Goal: Communication & Community: Share content

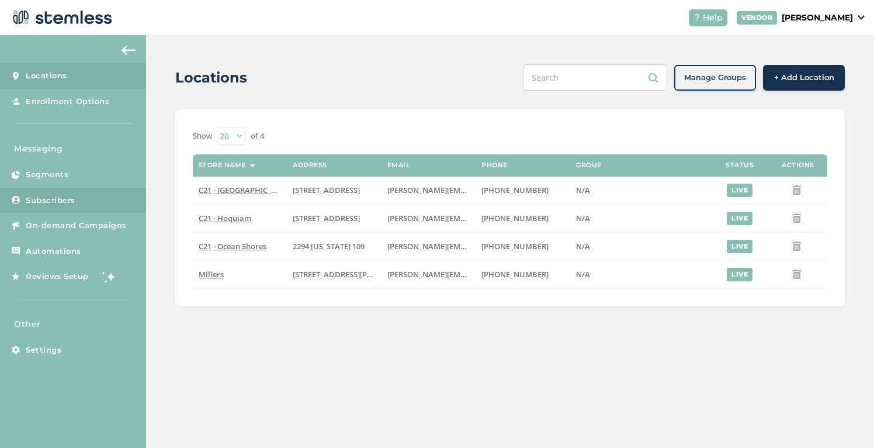
click at [82, 203] on link "Subscribers" at bounding box center [73, 201] width 146 height 26
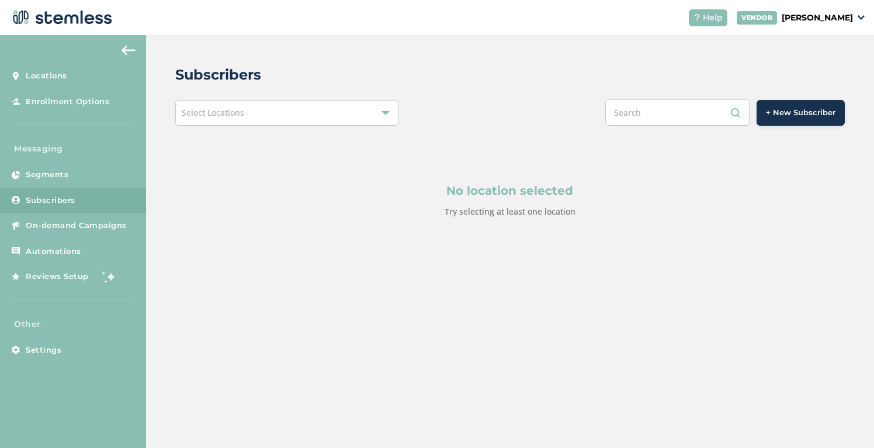
click at [230, 112] on span "Select Locations" at bounding box center [213, 112] width 63 height 11
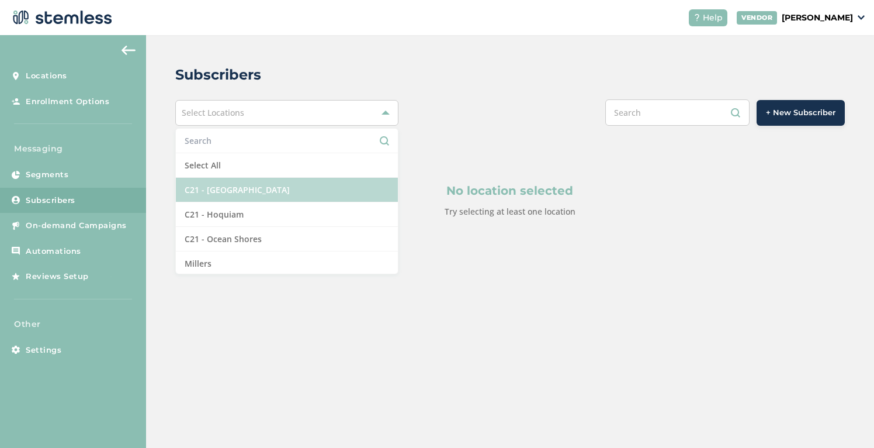
click at [228, 185] on li "C21 - [GEOGRAPHIC_DATA]" at bounding box center [287, 190] width 222 height 25
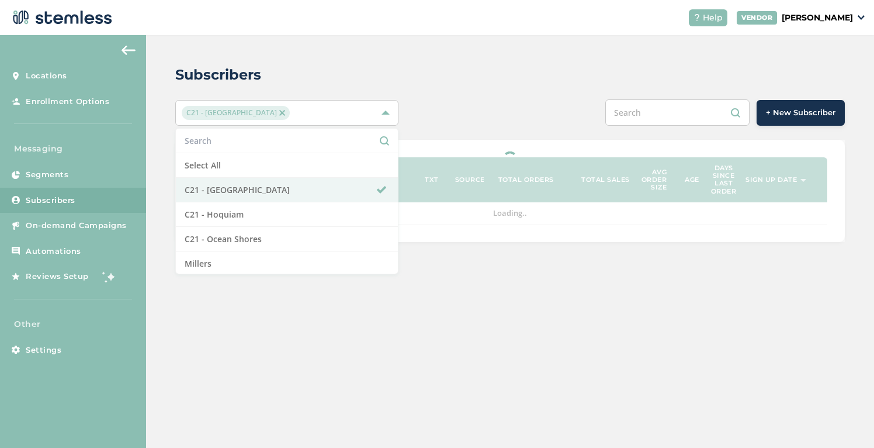
click at [570, 133] on div "Subscribers C21 - Aberdeen Select All C21 - Aberdeen C21 - Hoquiam C21 - Ocean …" at bounding box center [510, 153] width 728 height 236
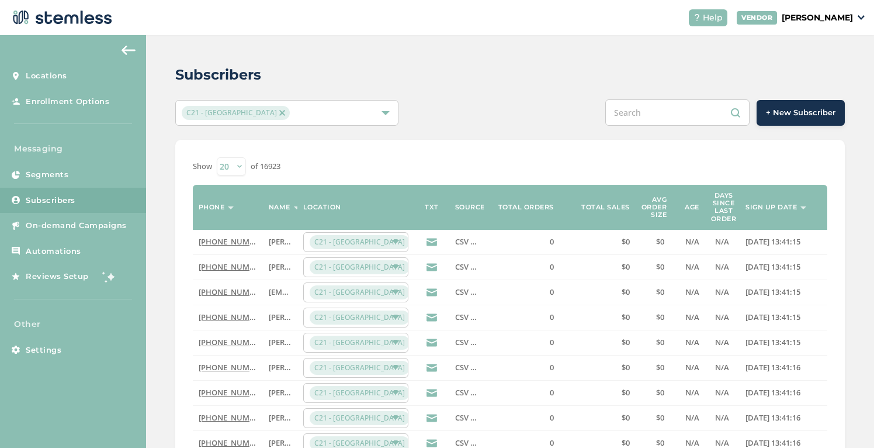
click at [787, 117] on span "+ New Subscriber" at bounding box center [801, 113] width 70 height 12
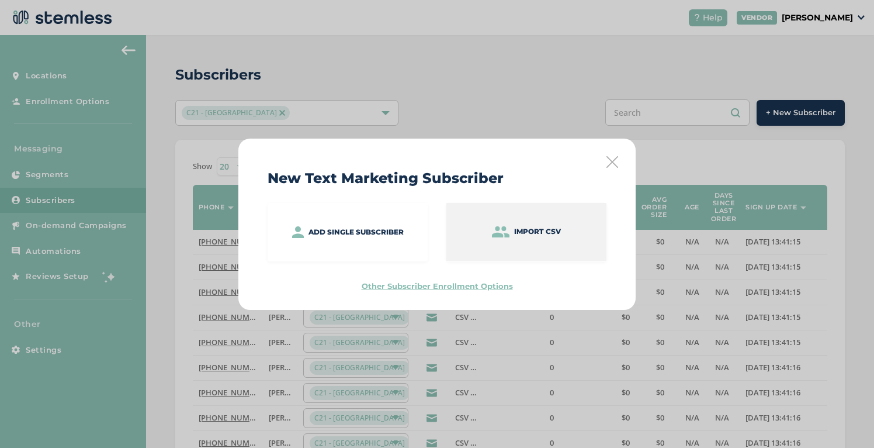
click at [500, 244] on div "Import CSV" at bounding box center [526, 232] width 160 height 58
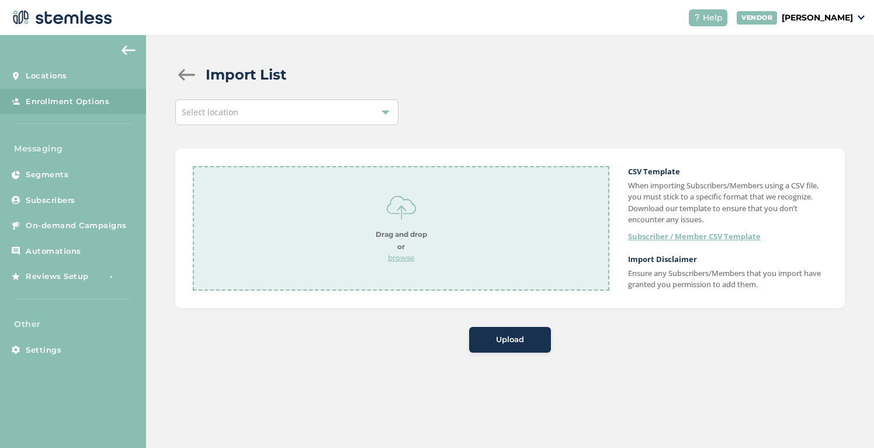
click at [403, 259] on p "browse" at bounding box center [401, 257] width 51 height 11
click at [534, 339] on div "Upload" at bounding box center [510, 340] width 63 height 12
click at [362, 103] on div "Select location" at bounding box center [286, 112] width 223 height 26
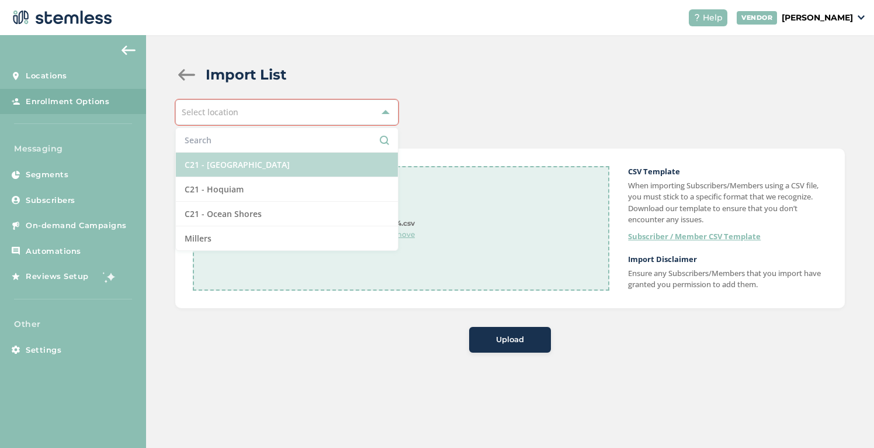
click at [328, 155] on li "C21 - [GEOGRAPHIC_DATA]" at bounding box center [287, 165] width 222 height 25
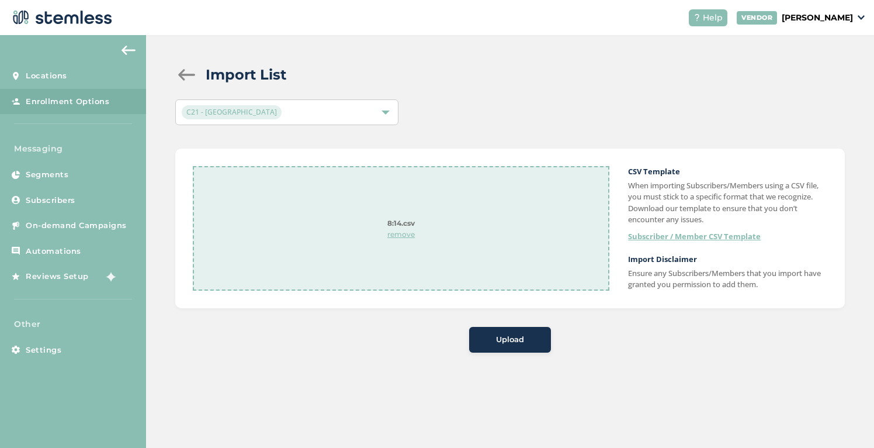
click at [504, 337] on span "Upload" at bounding box center [510, 340] width 28 height 12
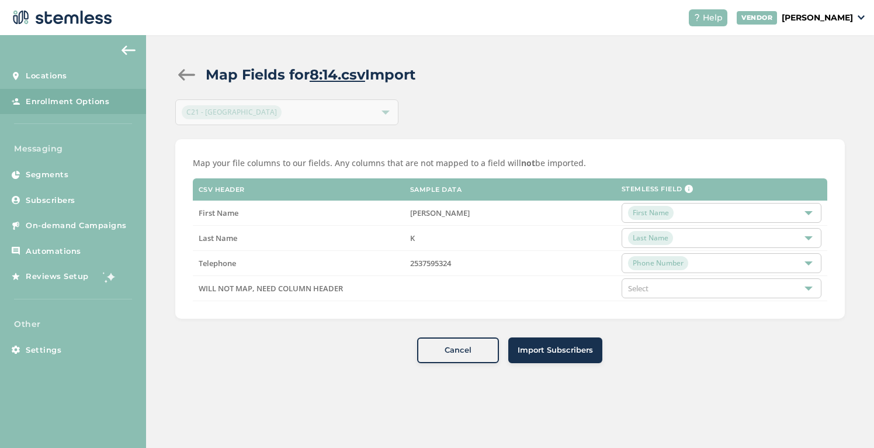
click at [546, 352] on span "Import Subscribers" at bounding box center [555, 350] width 75 height 12
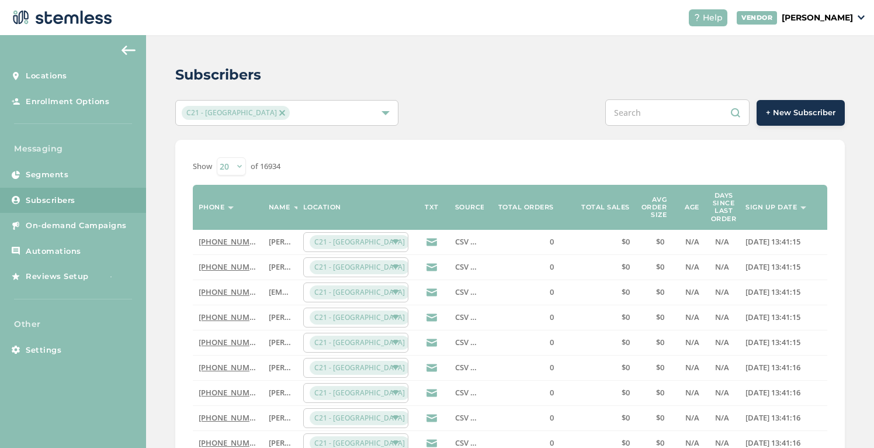
click at [246, 109] on span "C21 - [GEOGRAPHIC_DATA]" at bounding box center [236, 113] width 108 height 14
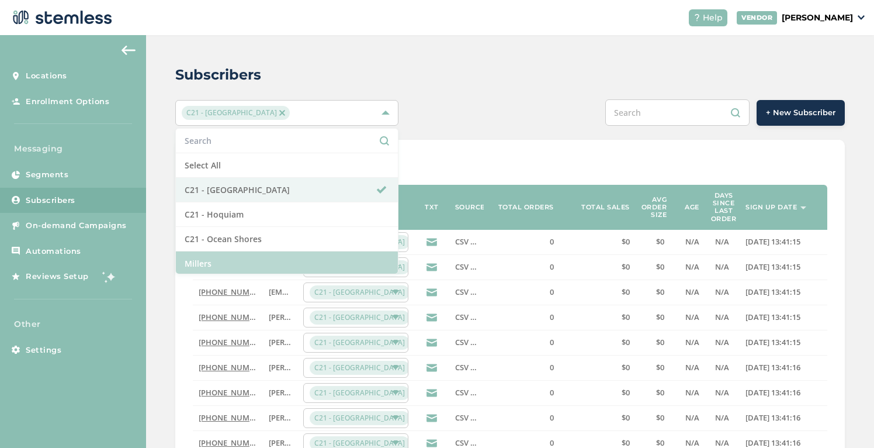
click at [259, 254] on li "Millers" at bounding box center [287, 263] width 222 height 24
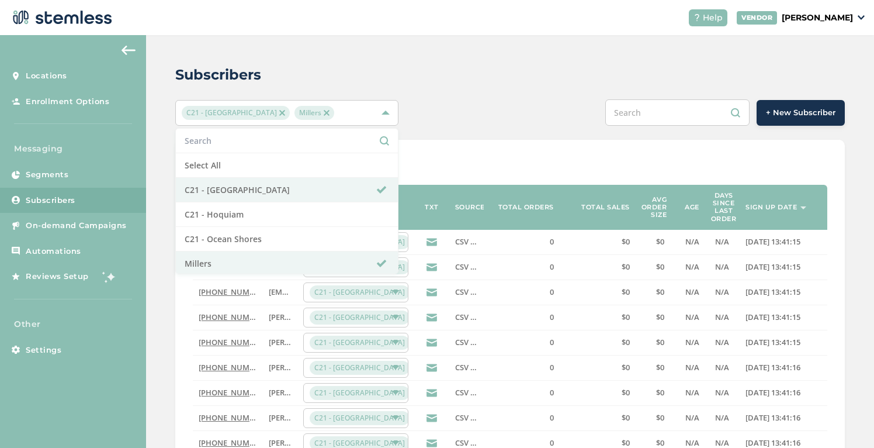
click at [279, 111] on img at bounding box center [282, 113] width 6 height 6
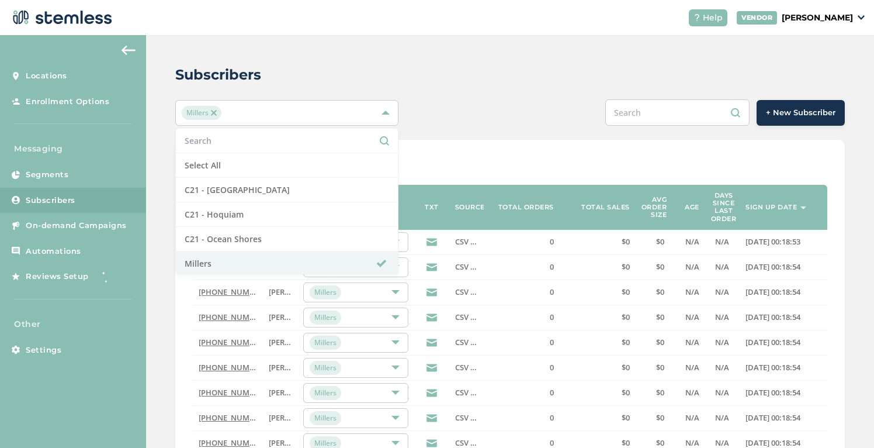
click at [279, 77] on div "Subscribers" at bounding box center [505, 74] width 660 height 21
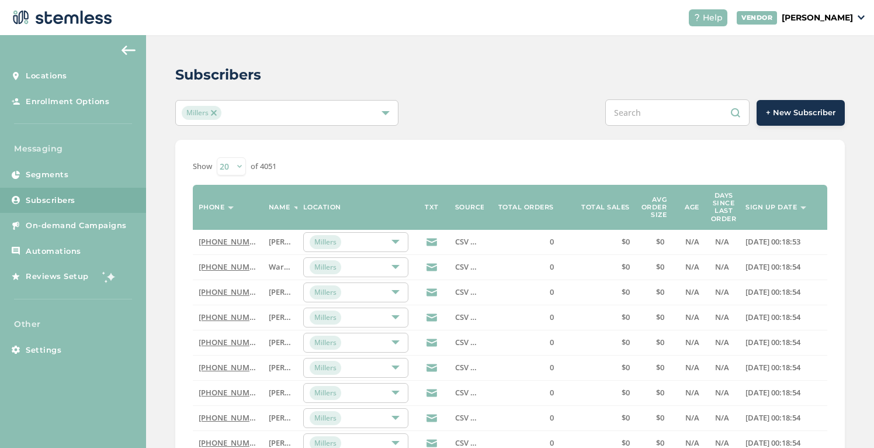
click at [794, 116] on span "+ New Subscriber" at bounding box center [801, 113] width 70 height 12
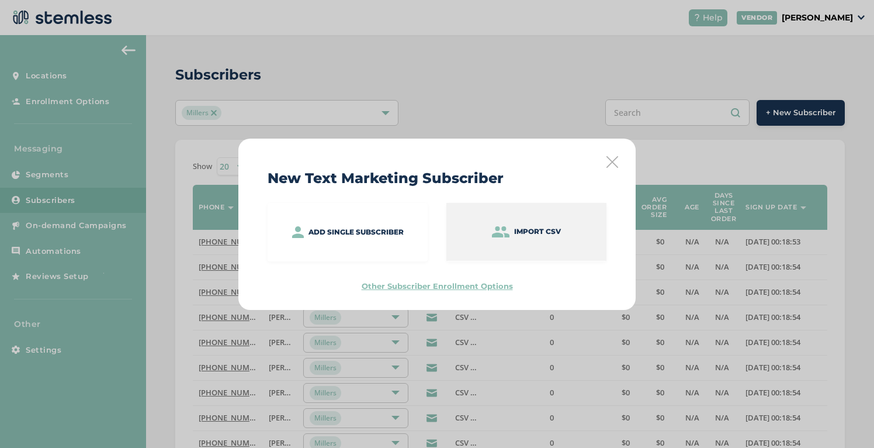
click at [531, 234] on p "Import CSV" at bounding box center [537, 231] width 47 height 11
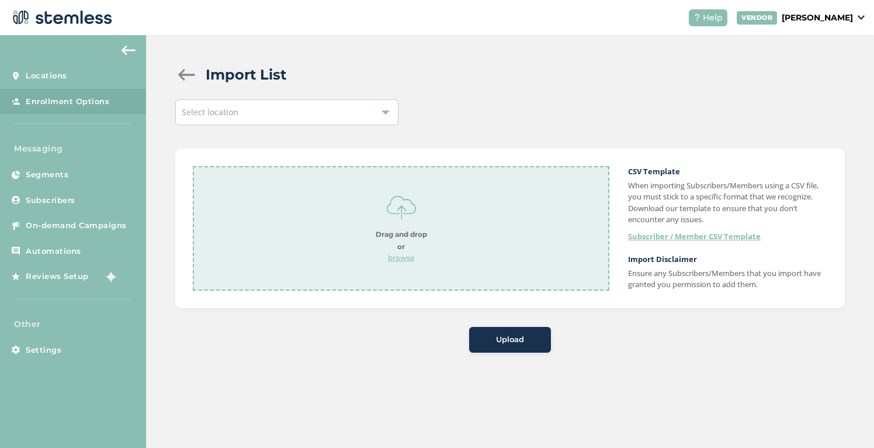
click at [321, 110] on div "Select location" at bounding box center [286, 112] width 223 height 26
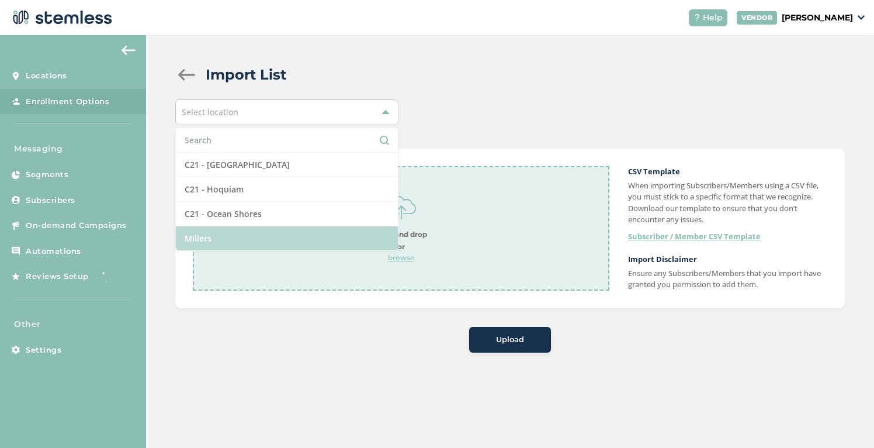
click at [248, 237] on li "Millers" at bounding box center [287, 238] width 222 height 24
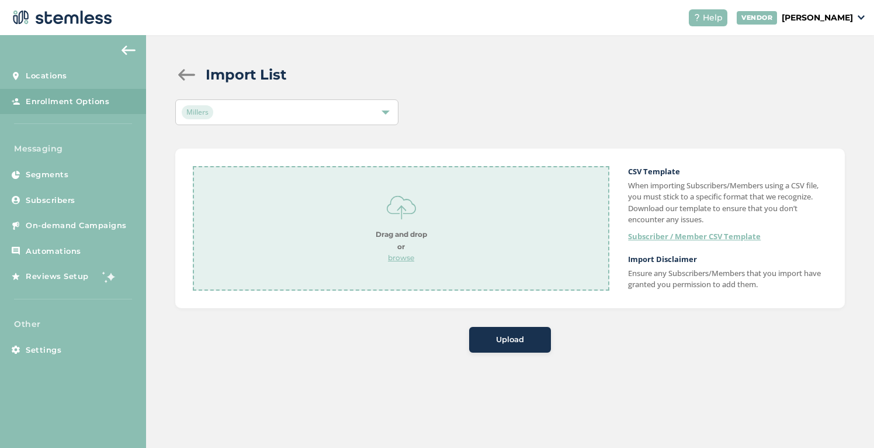
click at [406, 261] on p "browse" at bounding box center [401, 257] width 51 height 11
click at [514, 352] on button "Upload" at bounding box center [510, 340] width 82 height 26
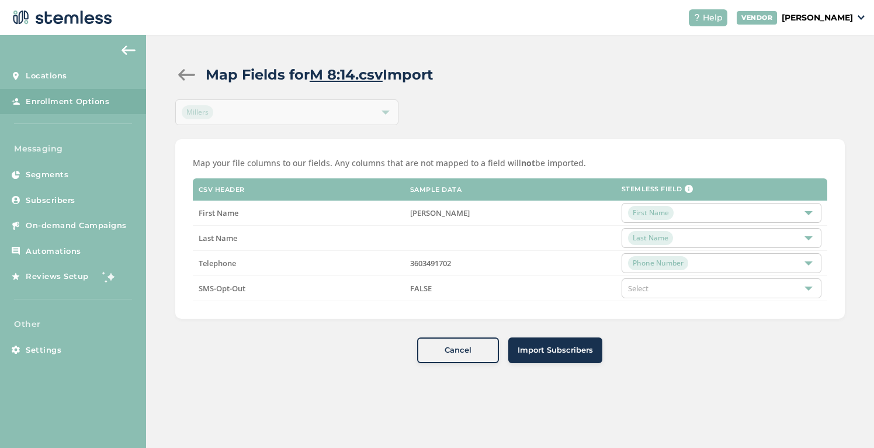
click at [549, 353] on span "Import Subscribers" at bounding box center [555, 350] width 75 height 12
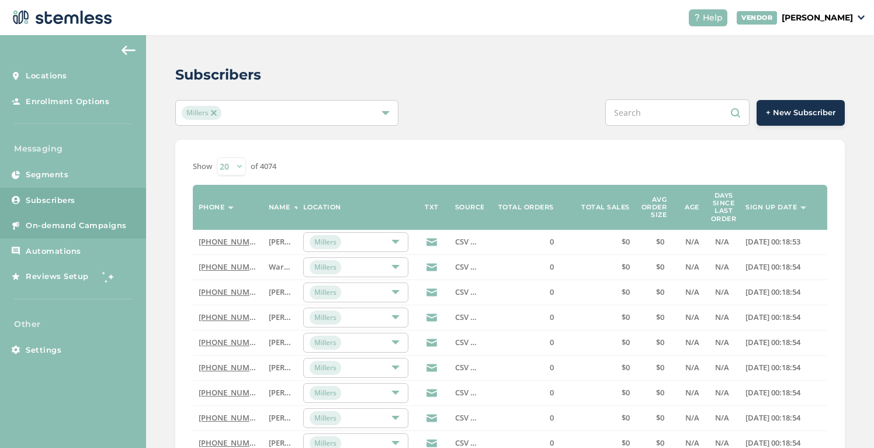
click at [96, 224] on span "On-demand Campaigns" at bounding box center [76, 226] width 101 height 12
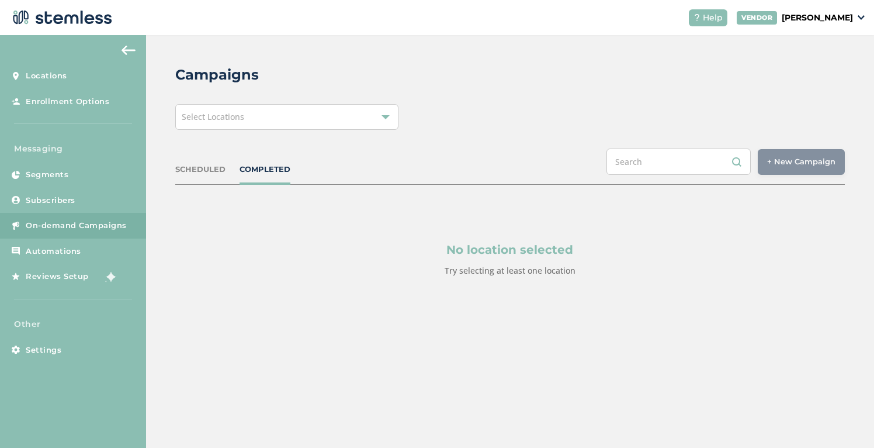
click at [244, 112] on div "Select Locations" at bounding box center [286, 117] width 223 height 26
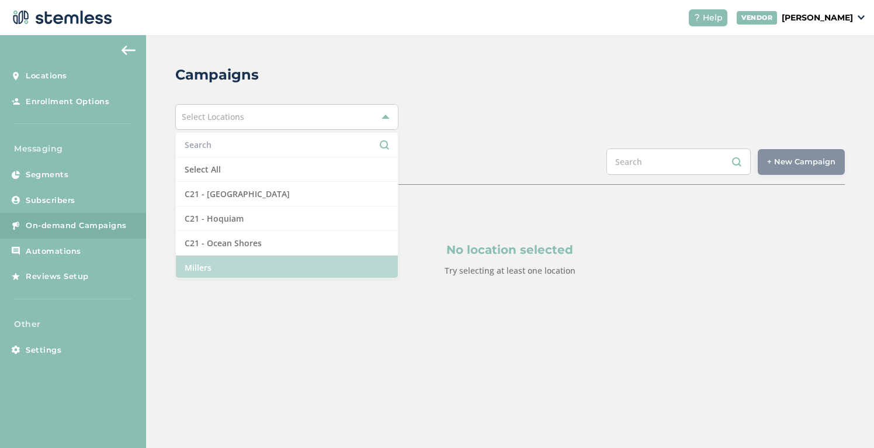
click at [228, 266] on li "Millers" at bounding box center [287, 267] width 222 height 24
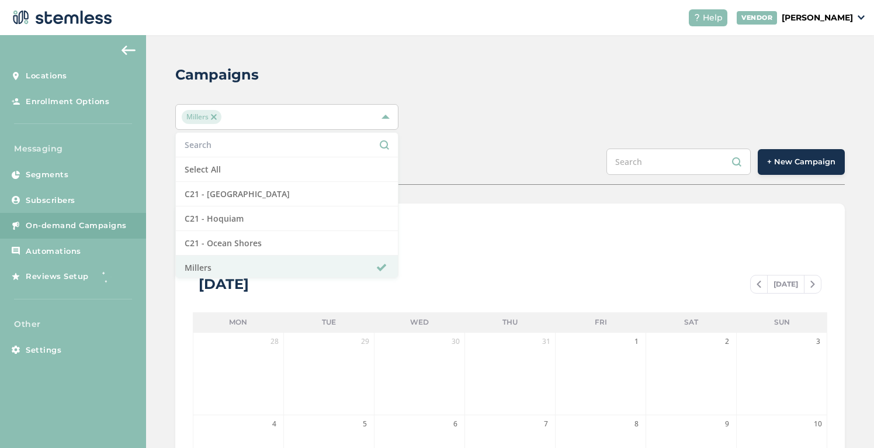
click at [475, 119] on div "Millers Select All C21 - Aberdeen C21 - Hoquiam C21 - Ocean Shores Millers" at bounding box center [510, 117] width 670 height 26
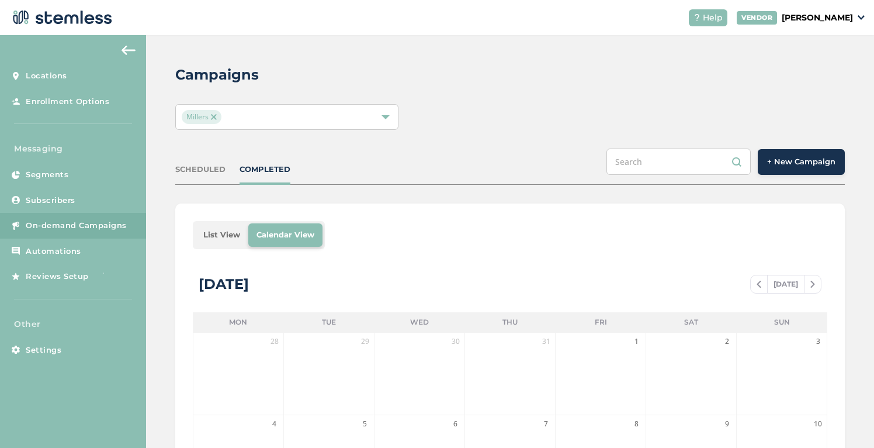
click at [803, 169] on button "+ New Campaign" at bounding box center [801, 162] width 87 height 26
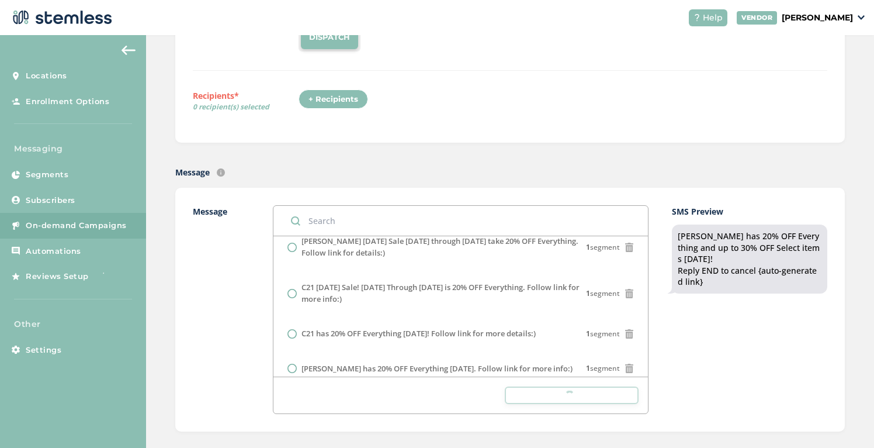
scroll to position [247, 0]
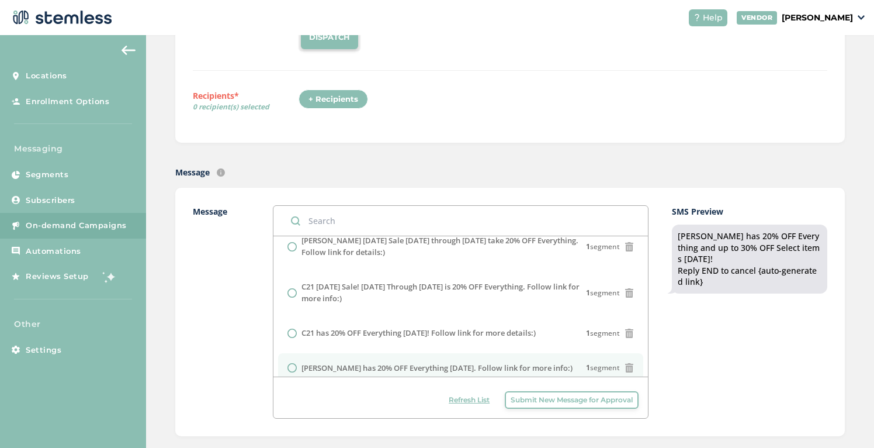
click at [293, 363] on input "radio" at bounding box center [291, 367] width 9 height 9
radio input "true"
click at [441, 131] on div "Text Type SMS : A cost effective way to reach your customers. Send a intro text…" at bounding box center [510, 74] width 670 height 137
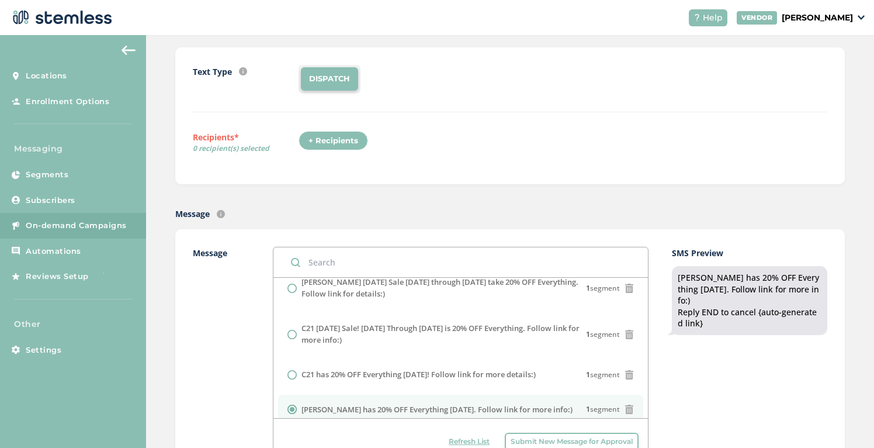
scroll to position [100, 0]
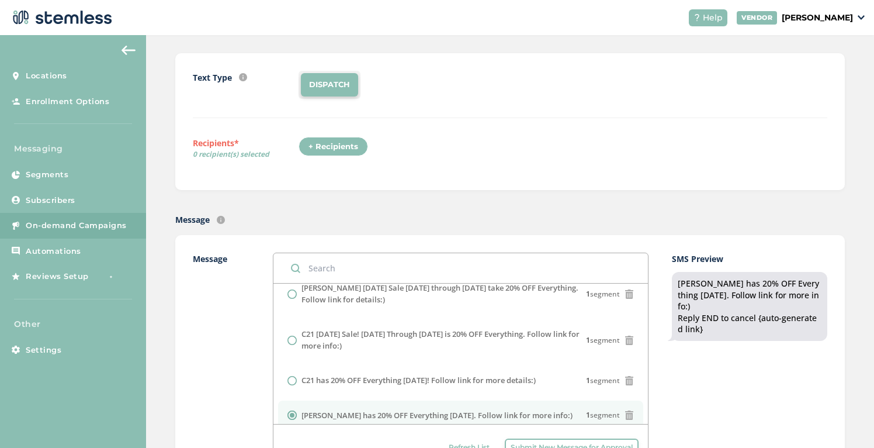
click at [356, 149] on div "+ Recipients" at bounding box center [334, 147] width 70 height 20
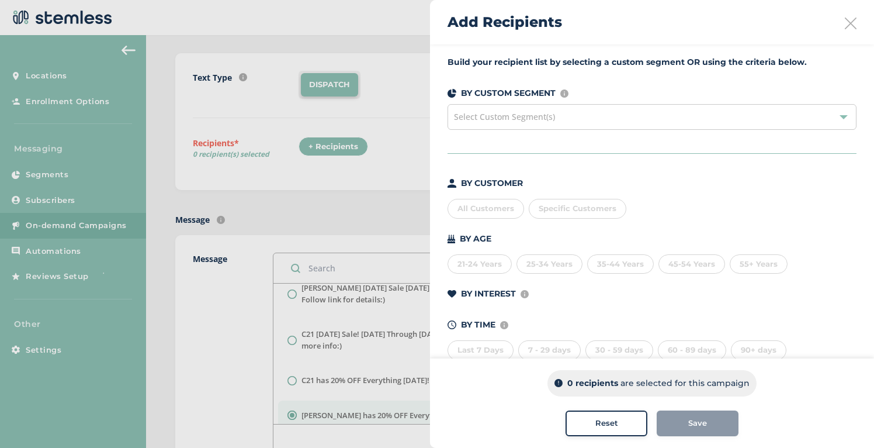
click at [487, 217] on div "All Customers" at bounding box center [486, 209] width 77 height 20
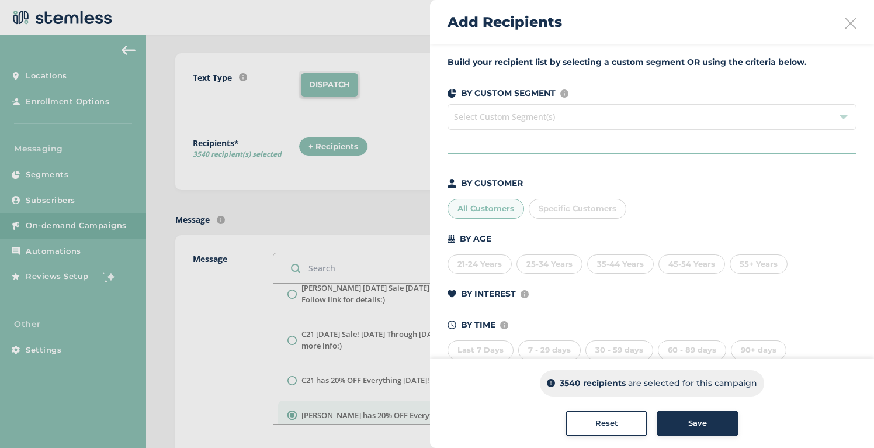
click at [709, 421] on div "Save" at bounding box center [697, 423] width 63 height 12
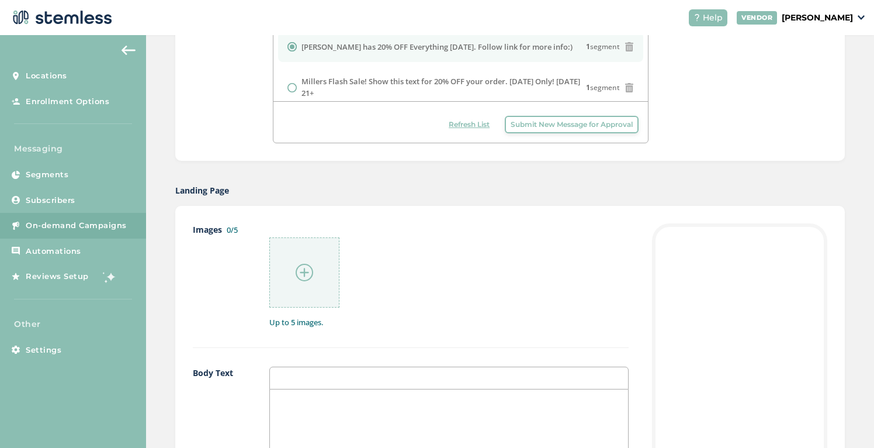
scroll to position [436, 0]
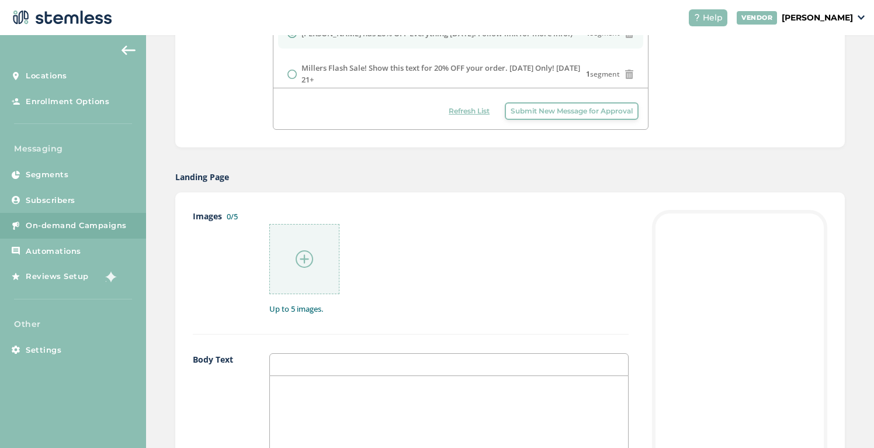
click at [316, 259] on div at bounding box center [304, 259] width 70 height 70
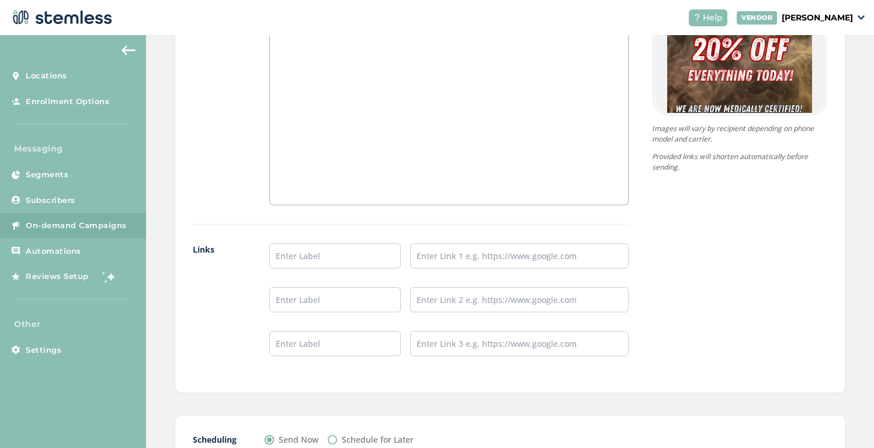
scroll to position [841, 0]
click at [321, 262] on input "text" at bounding box center [334, 254] width 131 height 25
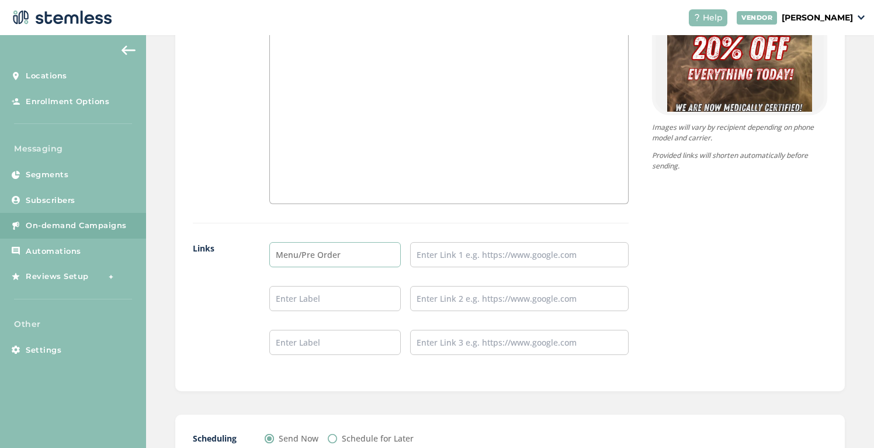
type input "Menu/Pre Order"
click at [425, 254] on input "text" at bounding box center [519, 254] width 219 height 25
paste input "[URL][DOMAIN_NAME]"
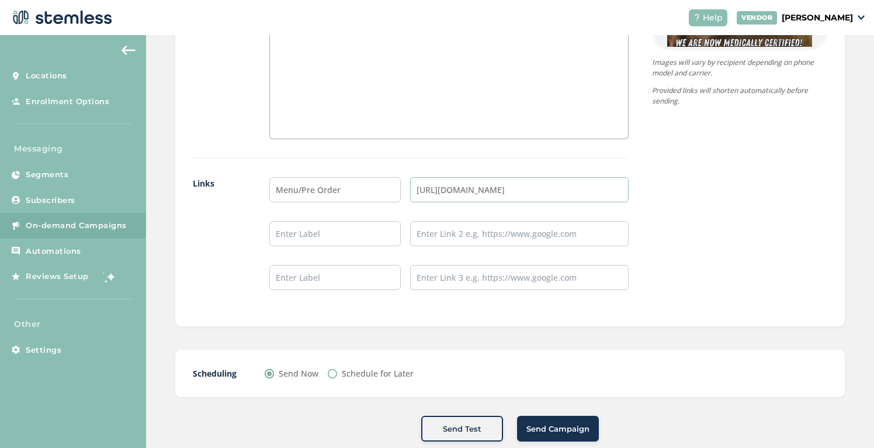
scroll to position [929, 0]
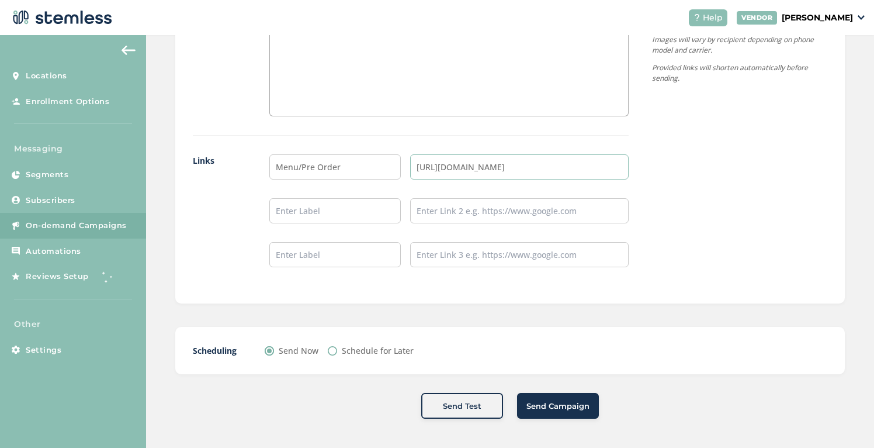
type input "[URL][DOMAIN_NAME]"
click at [568, 408] on span "Send Campaign" at bounding box center [557, 406] width 63 height 12
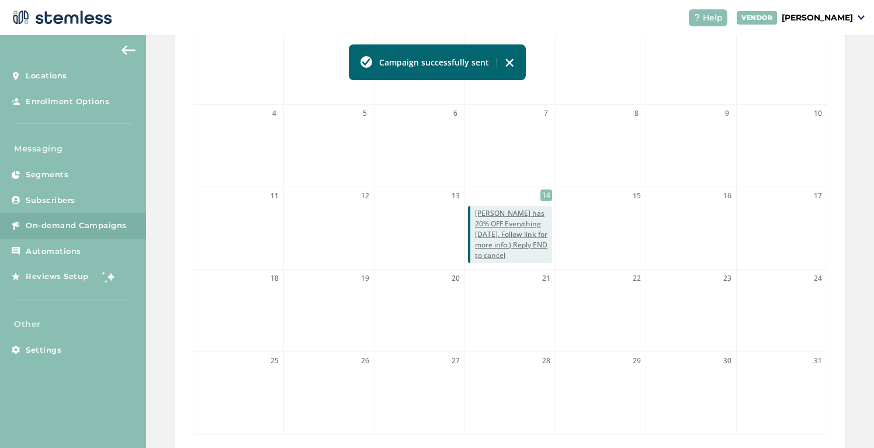
scroll to position [304, 0]
click at [117, 222] on span "On-demand Campaigns" at bounding box center [76, 226] width 101 height 12
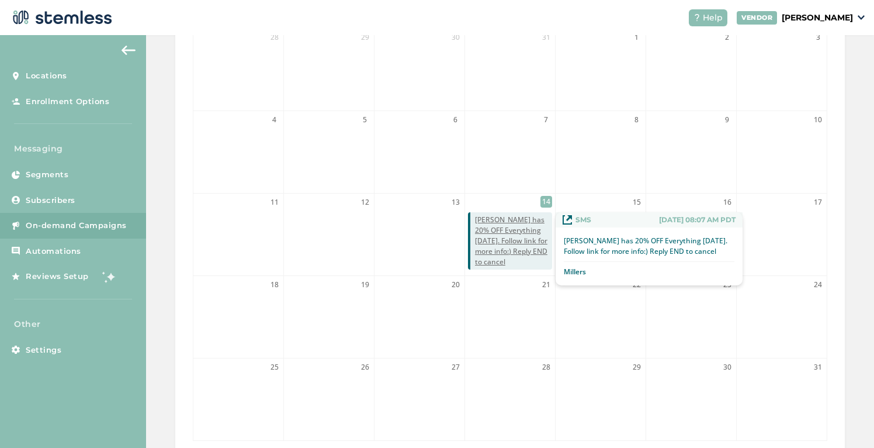
click at [499, 236] on span "Millers has 20% OFF Everything today. Follow link for more info:) Reply END to …" at bounding box center [513, 240] width 77 height 53
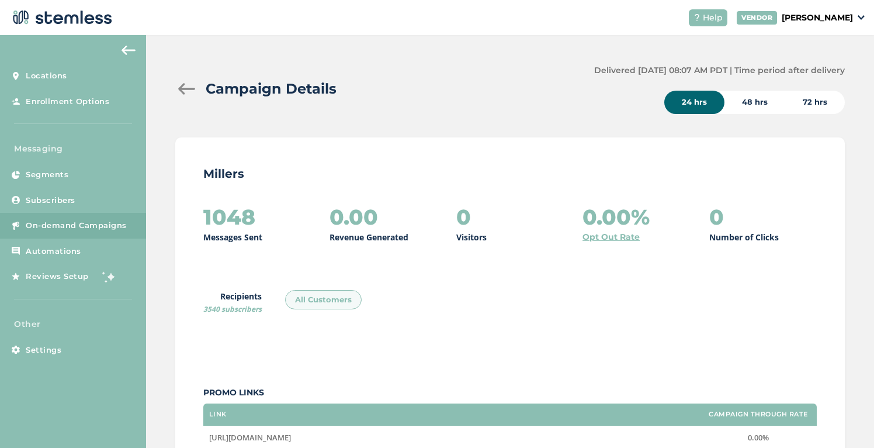
click at [91, 227] on span "On-demand Campaigns" at bounding box center [76, 226] width 101 height 12
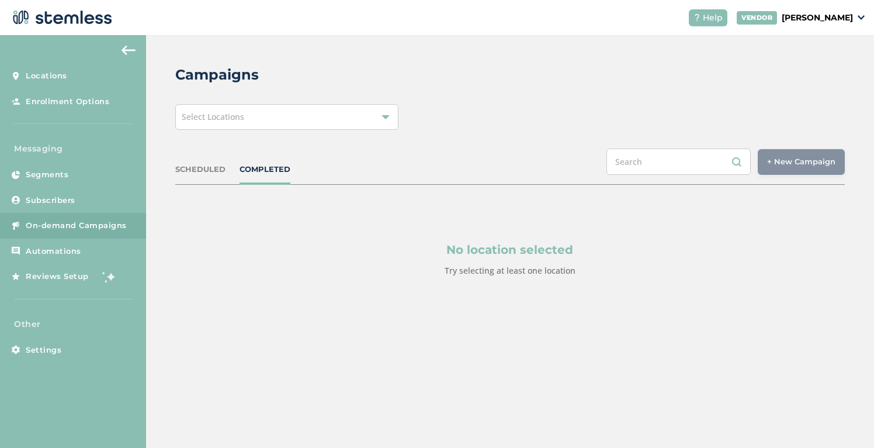
click at [257, 121] on div "Select Locations" at bounding box center [286, 117] width 223 height 26
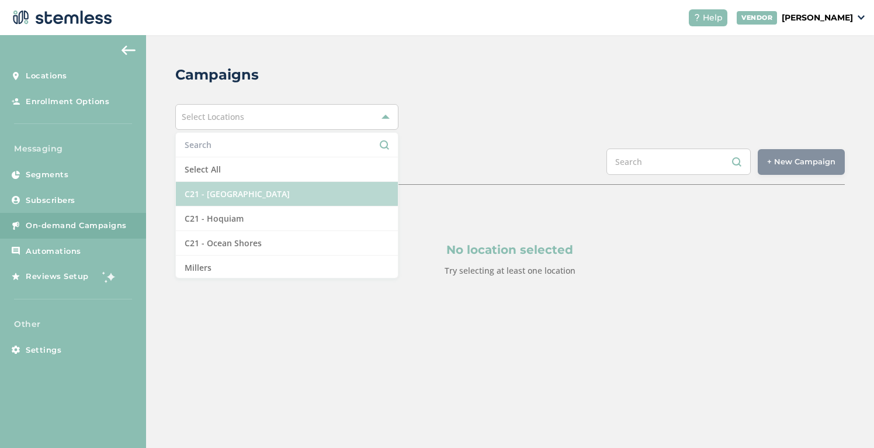
click at [228, 190] on li "C21 - [GEOGRAPHIC_DATA]" at bounding box center [287, 194] width 222 height 25
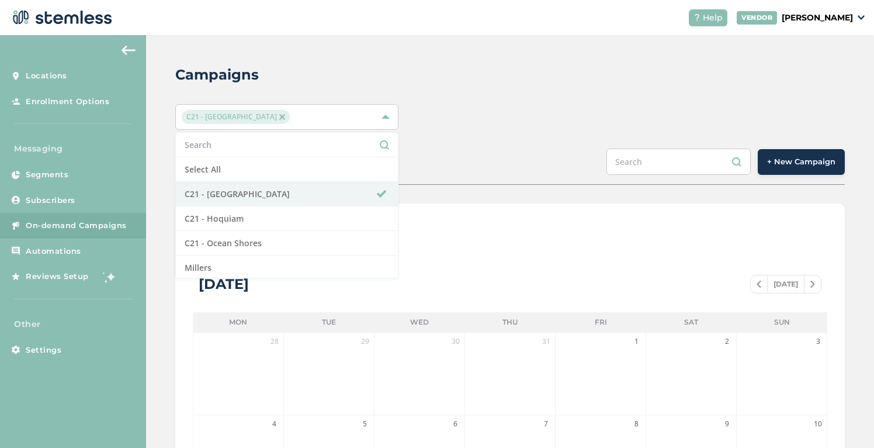
click at [512, 123] on div "C21 - [GEOGRAPHIC_DATA] Select All C21 - [GEOGRAPHIC_DATA] C21 - Hoquiam C21 - …" at bounding box center [510, 117] width 670 height 26
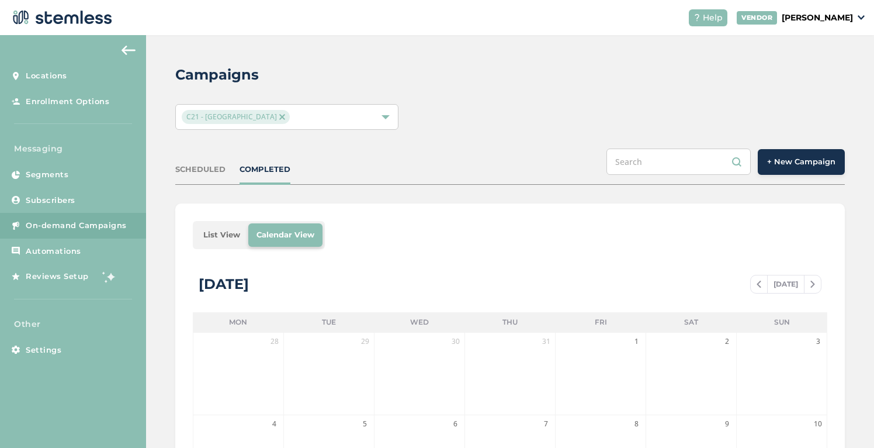
click at [789, 169] on button "+ New Campaign" at bounding box center [801, 162] width 87 height 26
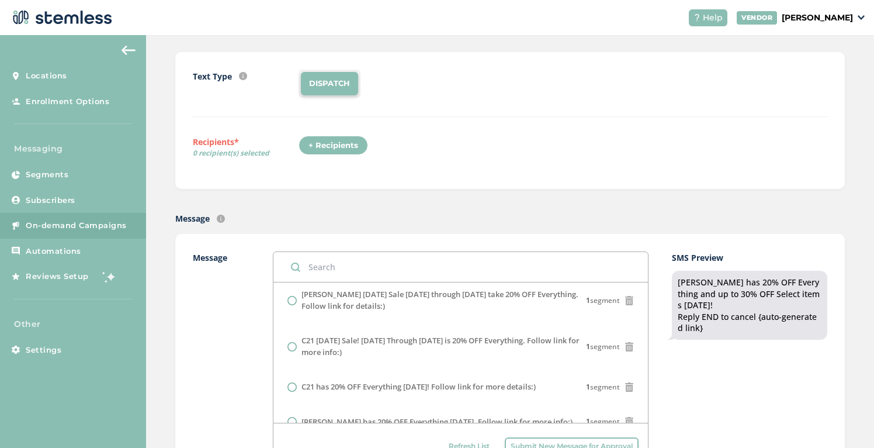
scroll to position [246, 0]
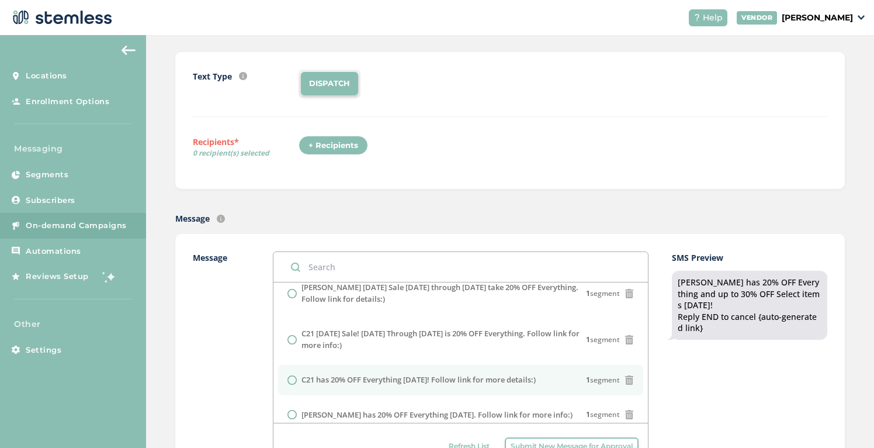
click at [364, 374] on label "C21 has 20% OFF Everything [DATE]! Follow link for more details:)" at bounding box center [419, 380] width 234 height 12
radio input "false"
radio input "true"
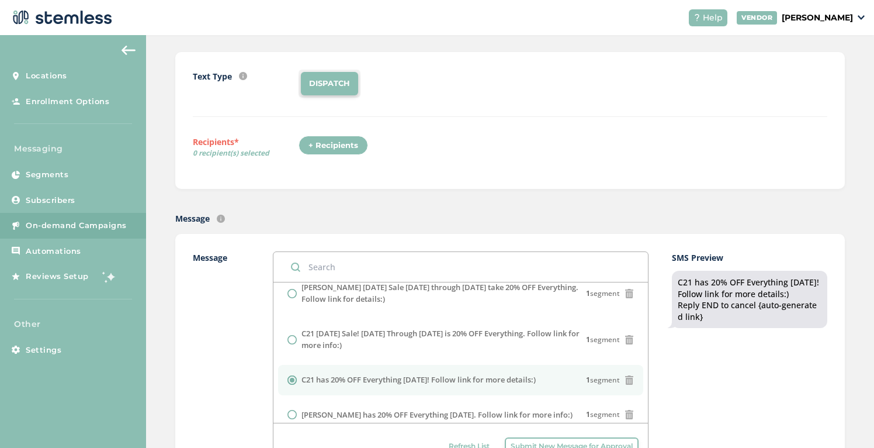
click at [344, 143] on div "+ Recipients" at bounding box center [334, 146] width 70 height 20
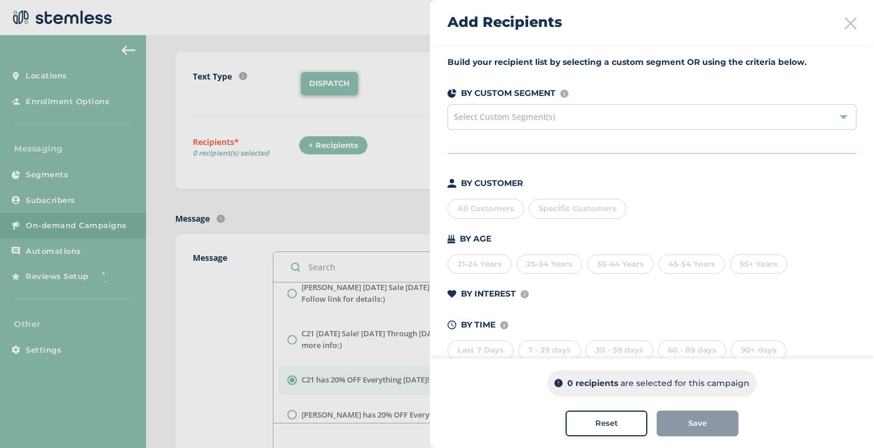
click at [499, 212] on div "All Customers" at bounding box center [486, 209] width 77 height 20
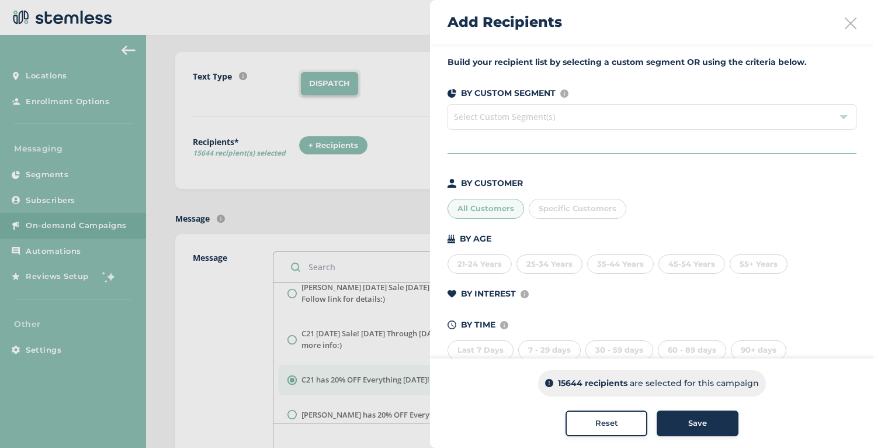
click at [711, 425] on div "Save" at bounding box center [697, 423] width 63 height 12
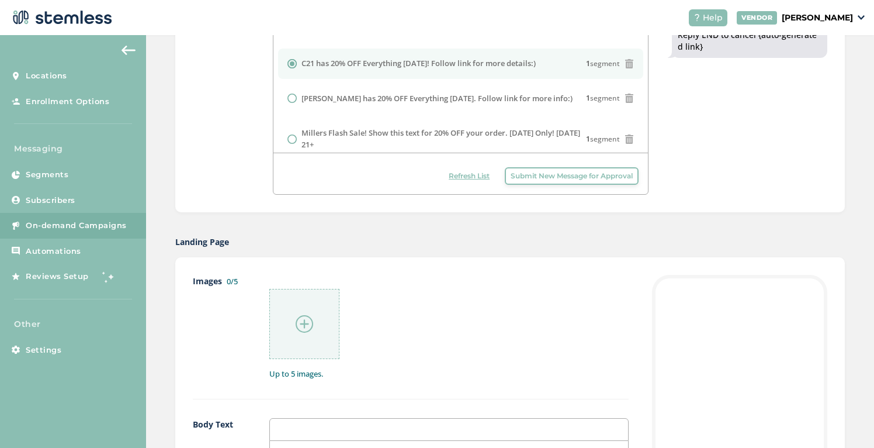
scroll to position [376, 0]
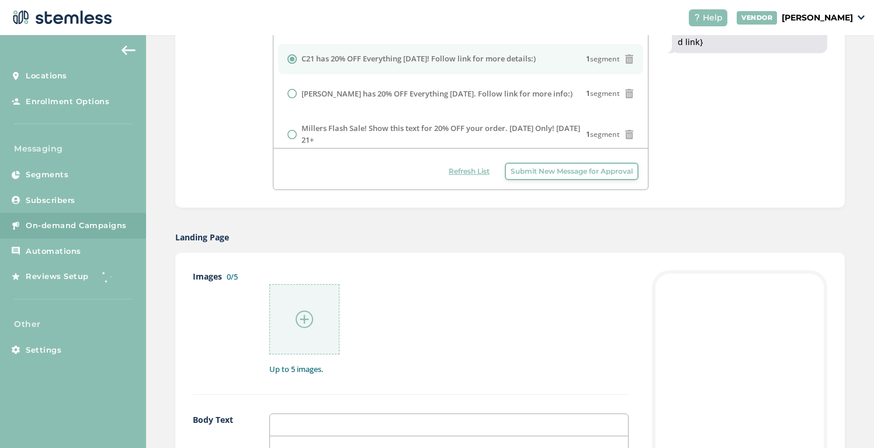
click at [300, 311] on img at bounding box center [305, 319] width 18 height 18
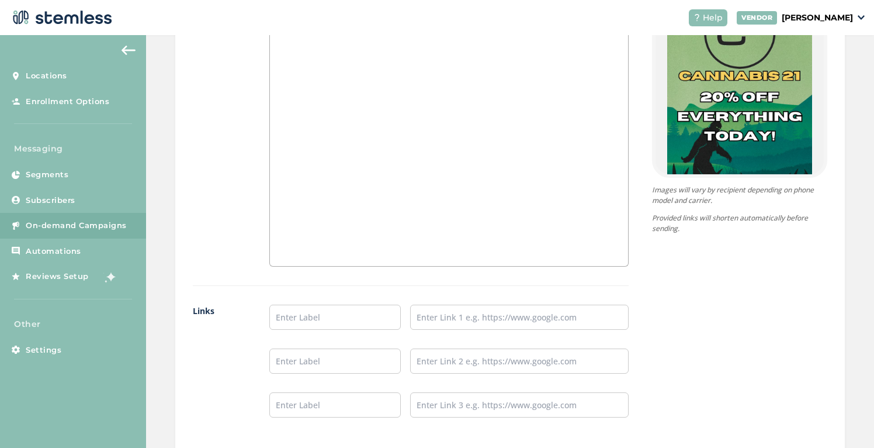
scroll to position [881, 0]
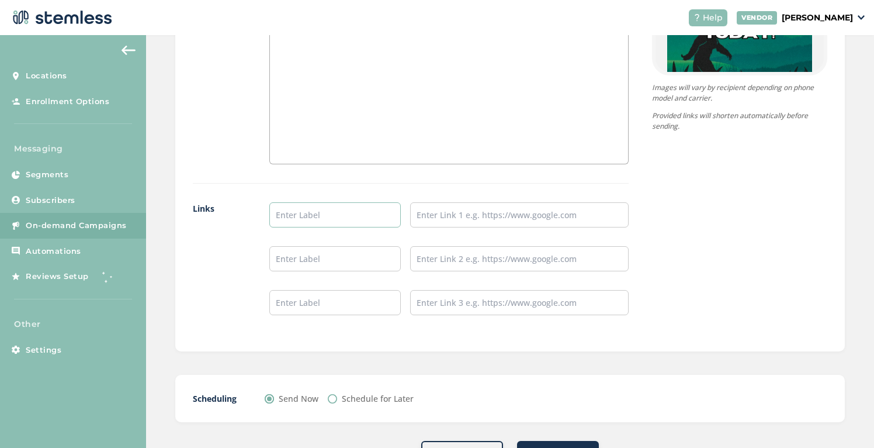
click at [321, 223] on input "text" at bounding box center [334, 214] width 131 height 25
type input "Aberdeen Menu"
click at [303, 248] on input "text" at bounding box center [334, 258] width 131 height 25
type input "Hoquiam Menu"
click at [296, 300] on input "text" at bounding box center [334, 302] width 131 height 25
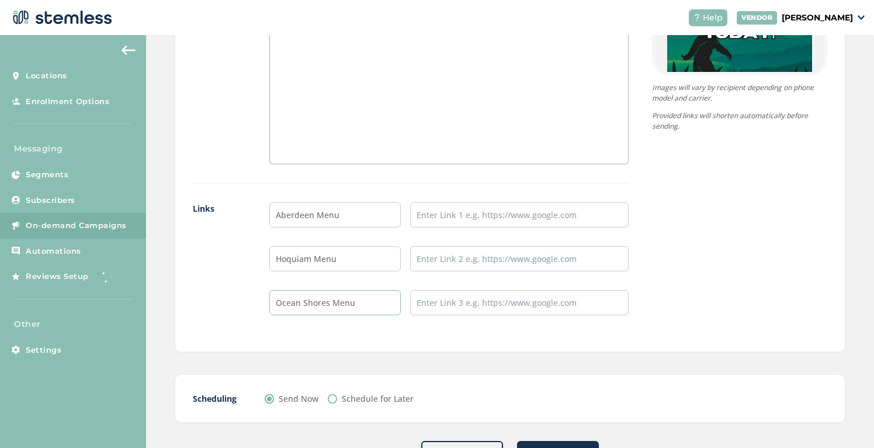
type input "Ocean Shores Menu"
click at [477, 213] on input "text" at bounding box center [519, 214] width 219 height 25
paste input "[URL][DOMAIN_NAME]"
type input "[URL][DOMAIN_NAME]"
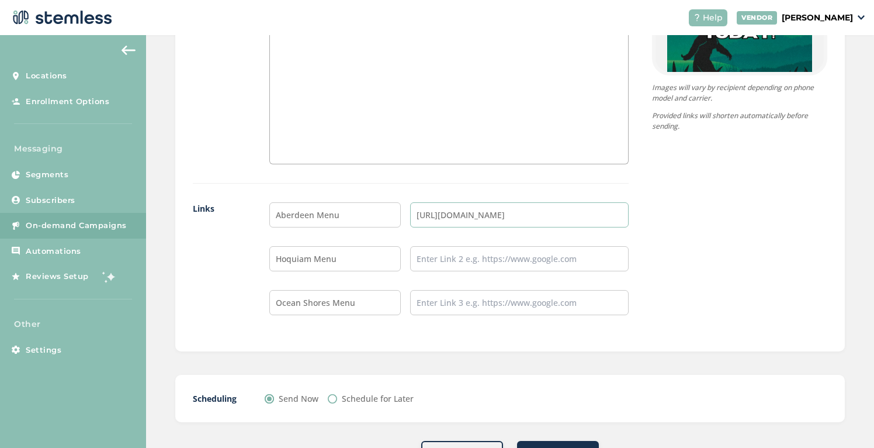
scroll to position [0, 0]
click at [477, 260] on input "text" at bounding box center [519, 258] width 219 height 25
paste input "[URL][DOMAIN_NAME]"
type input "[URL][DOMAIN_NAME]"
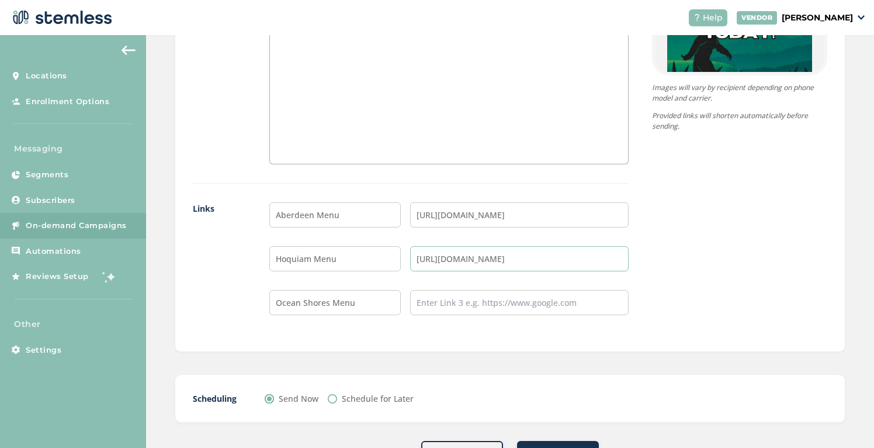
scroll to position [0, 0]
click at [435, 300] on input "text" at bounding box center [519, 302] width 219 height 25
paste input "[URL][DOMAIN_NAME]"
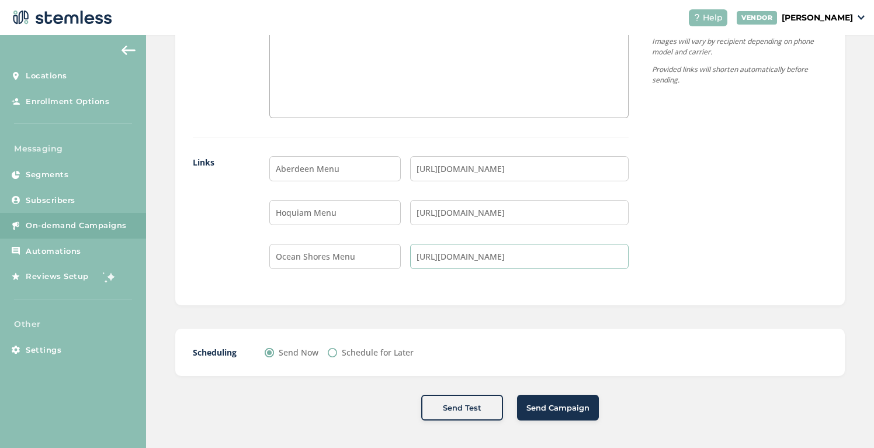
scroll to position [929, 0]
type input "[URL][DOMAIN_NAME]"
click at [331, 346] on input "Schedule for Later" at bounding box center [332, 350] width 9 height 9
radio input "true"
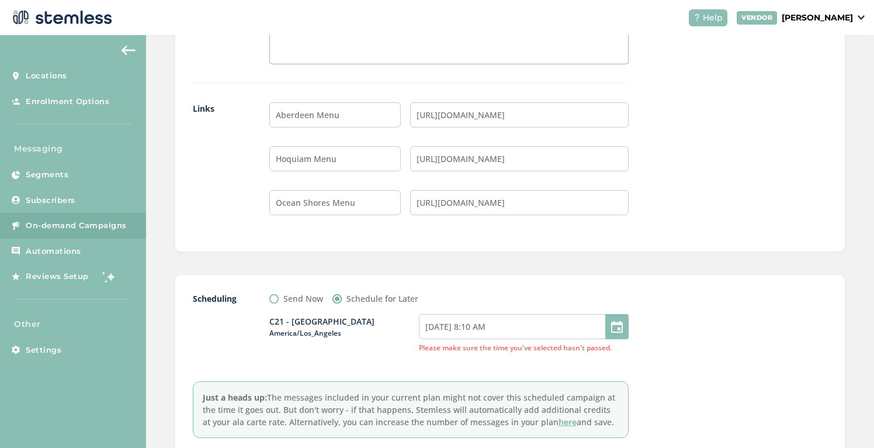
scroll to position [985, 0]
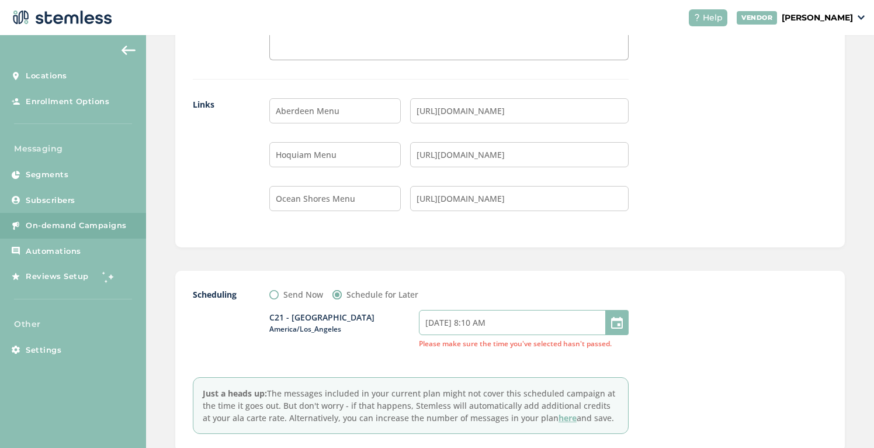
click at [497, 328] on input "[DATE] 8:10 AM" at bounding box center [524, 322] width 210 height 25
select select "8"
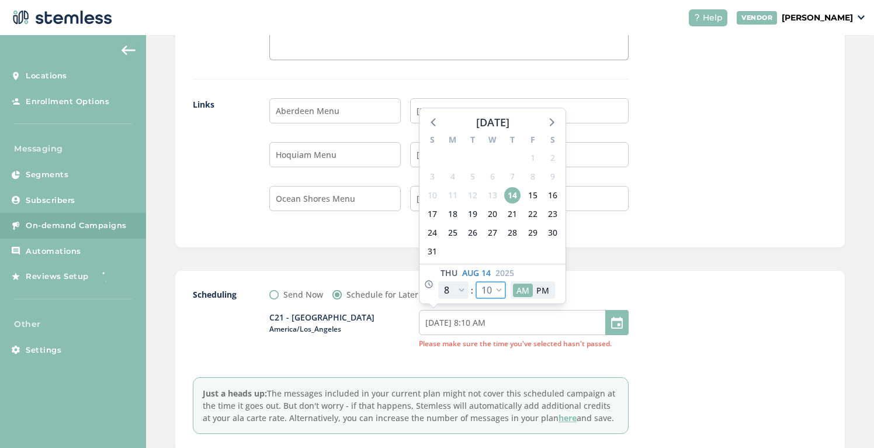
click at [501, 296] on select "00 05 10 15 20 25 30 35 40 45 50 55" at bounding box center [491, 290] width 30 height 18
select select "30"
type input "[DATE] 8:30 AM"
select select "30"
click at [674, 276] on div "Scheduling Send Now Schedule for Later C21 - [GEOGRAPHIC_DATA] [GEOGRAPHIC_DATA…" at bounding box center [510, 361] width 670 height 181
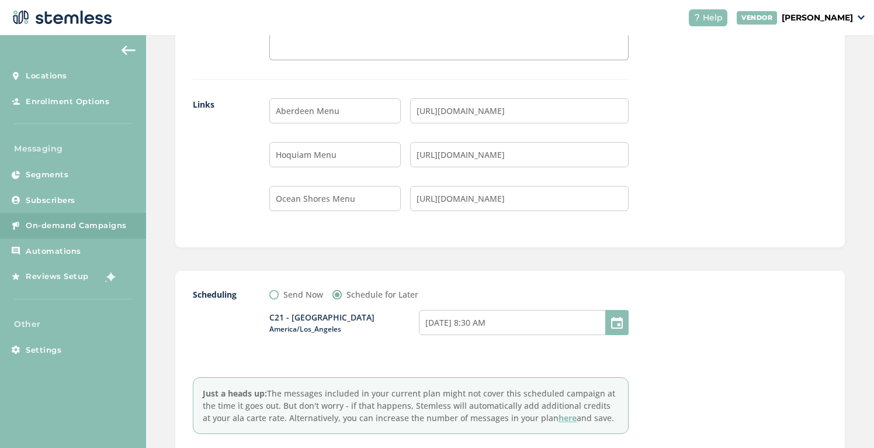
scroll to position [1062, 0]
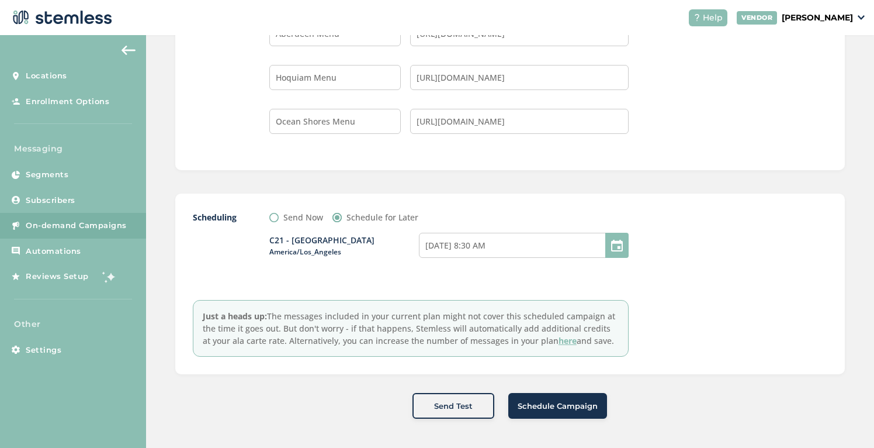
click at [561, 404] on span "Schedule Campaign" at bounding box center [558, 406] width 80 height 12
